Goal: Information Seeking & Learning: Find specific fact

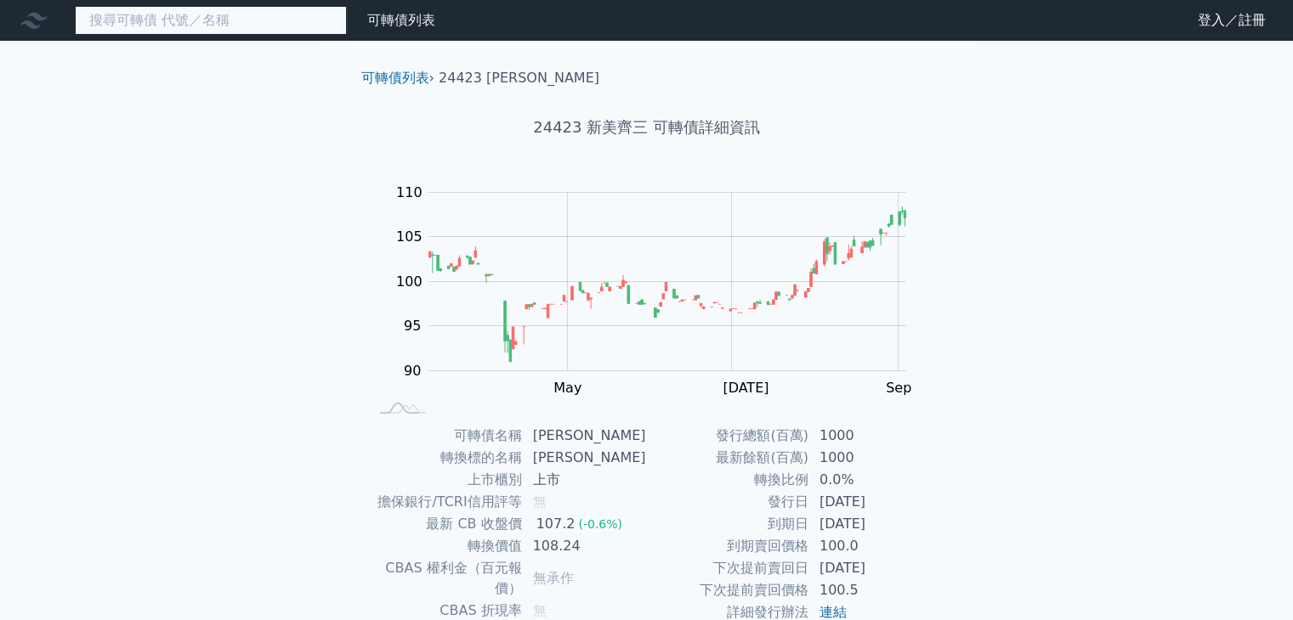
click at [218, 25] on input at bounding box center [211, 20] width 272 height 29
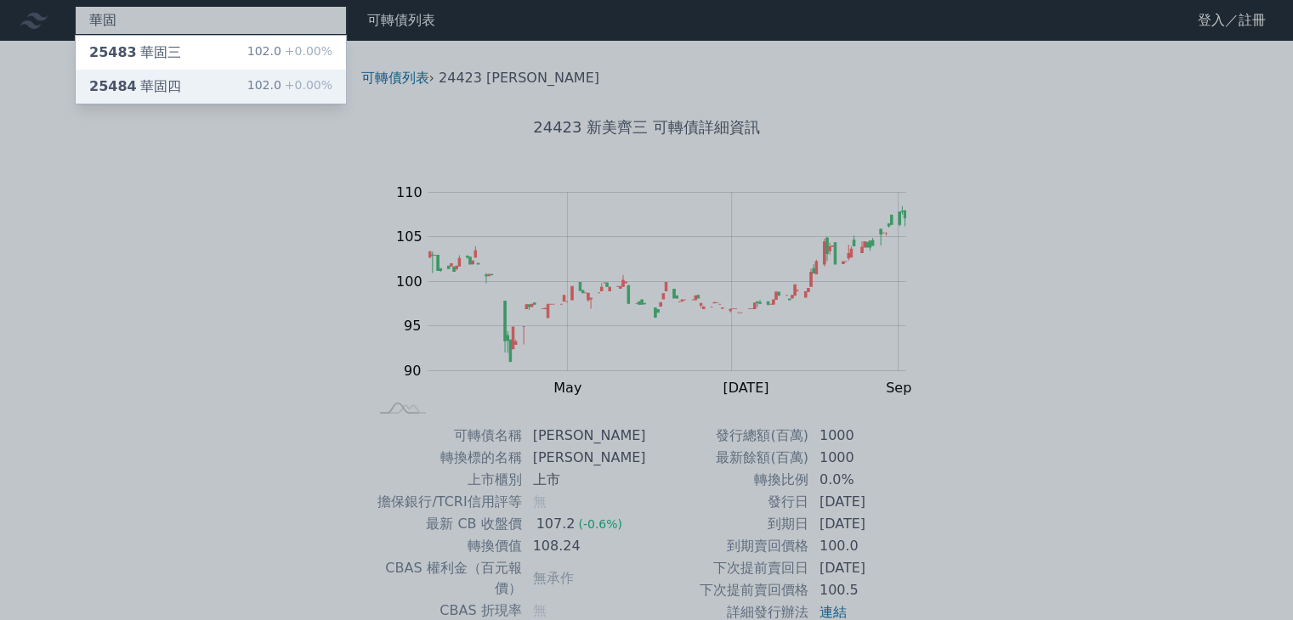
type input "華固"
click at [228, 92] on div "25484 華固四 102.0 +0.00%" at bounding box center [211, 87] width 270 height 34
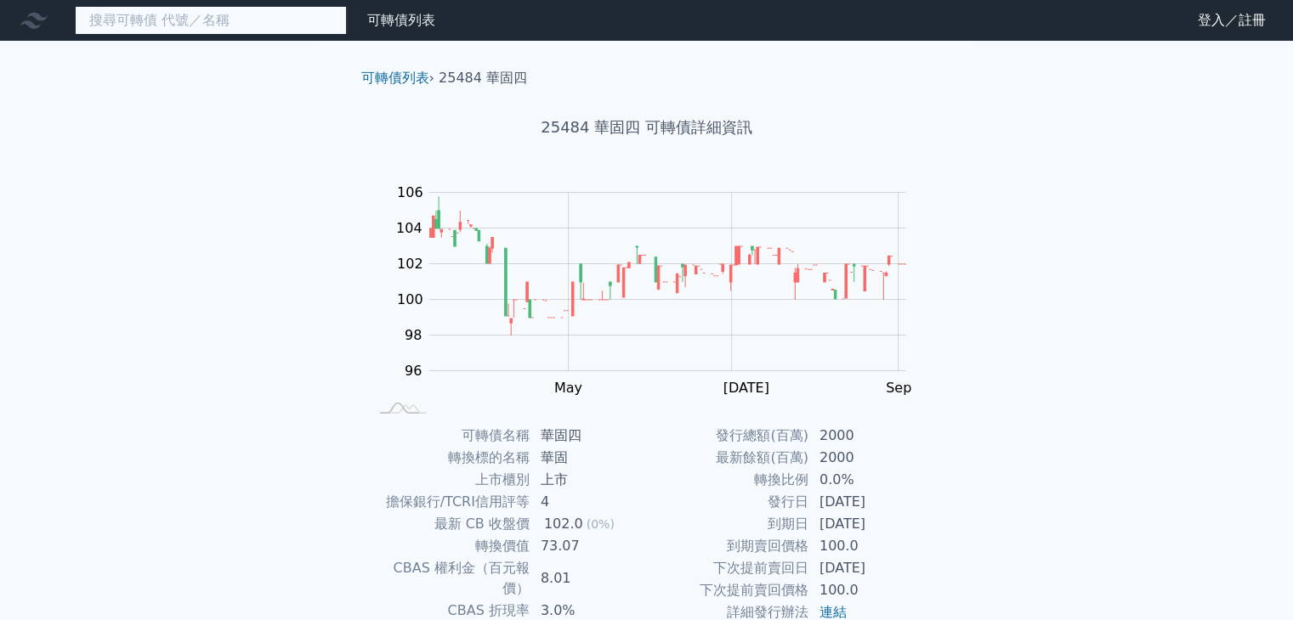
click at [211, 26] on input at bounding box center [211, 20] width 272 height 29
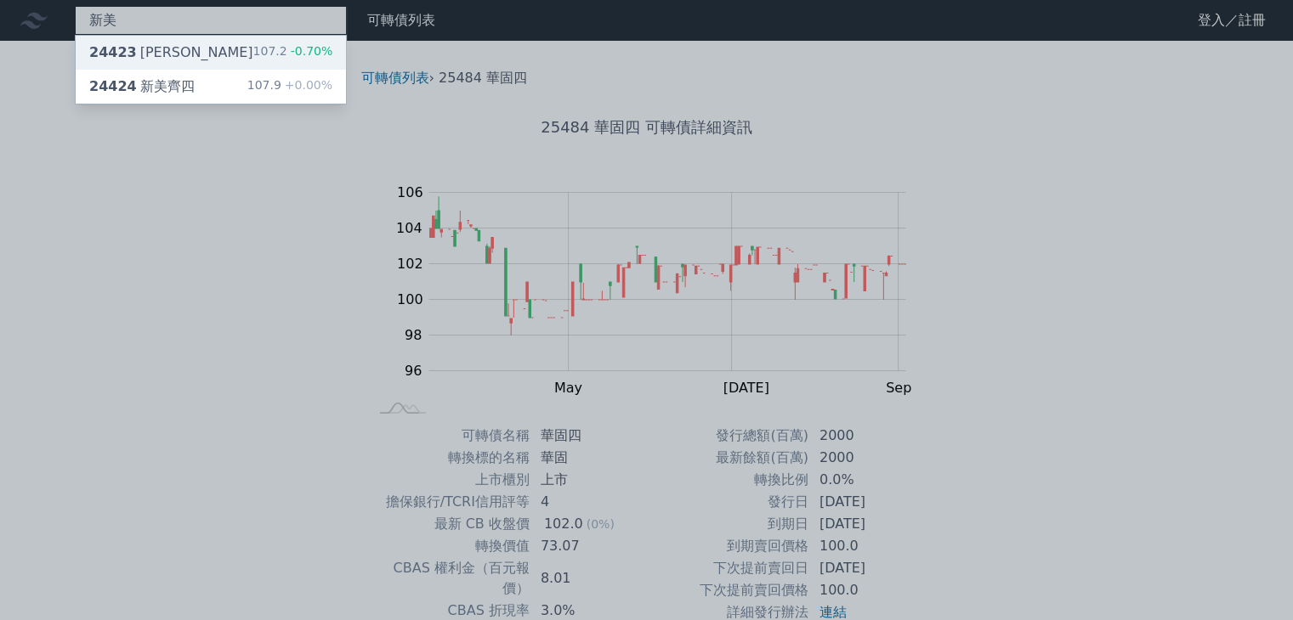
type input "新美"
click at [226, 59] on div "24423 新美齊三 107.2 -0.70%" at bounding box center [211, 53] width 270 height 34
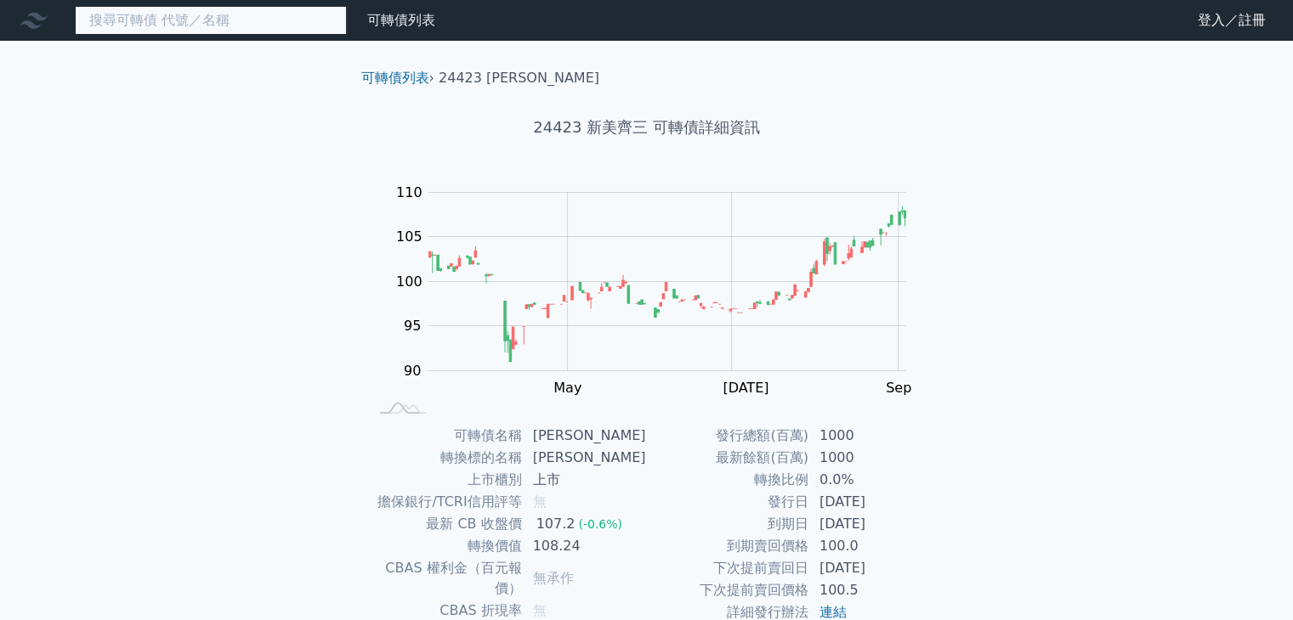
click at [127, 33] on input at bounding box center [211, 20] width 272 height 29
click at [130, 28] on input at bounding box center [211, 20] width 272 height 29
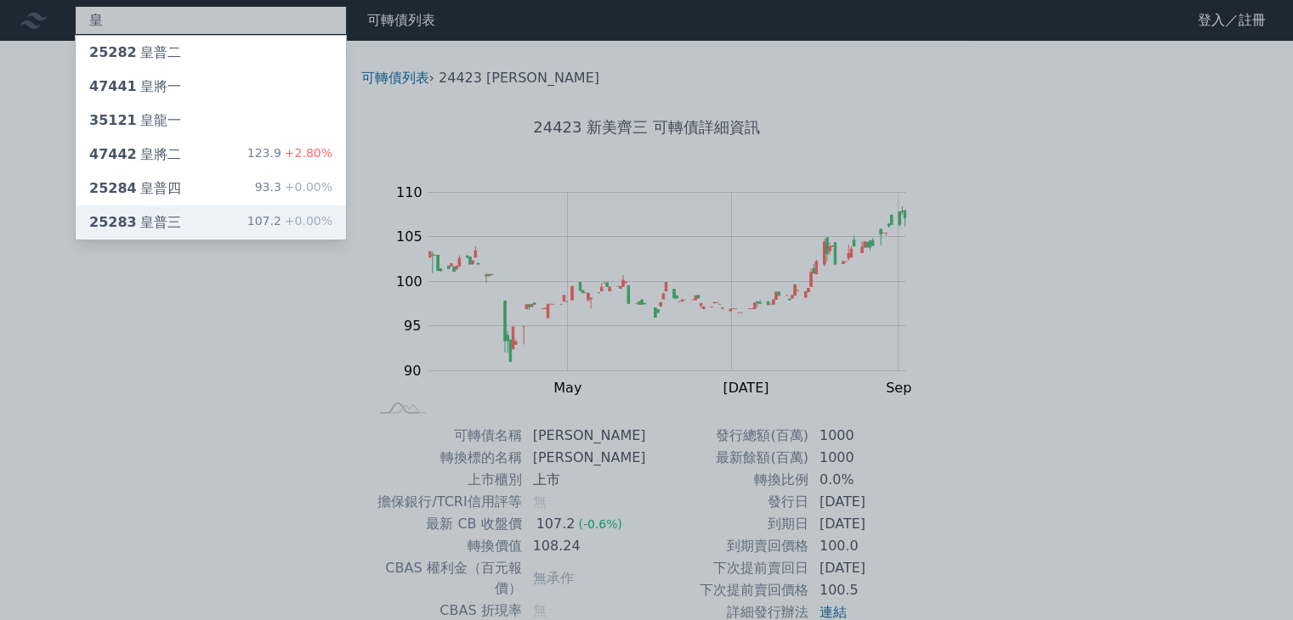
type input "皇"
click at [207, 219] on div "25283 皇普三 107.2 +0.00%" at bounding box center [211, 223] width 270 height 34
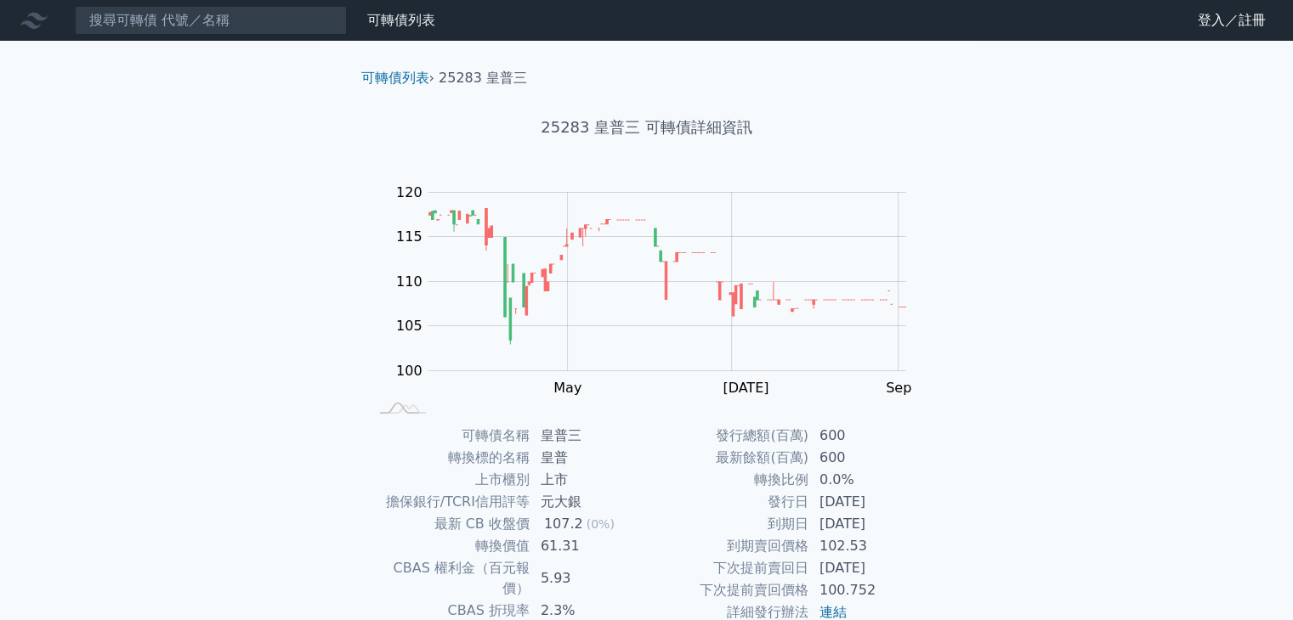
scroll to position [85, 0]
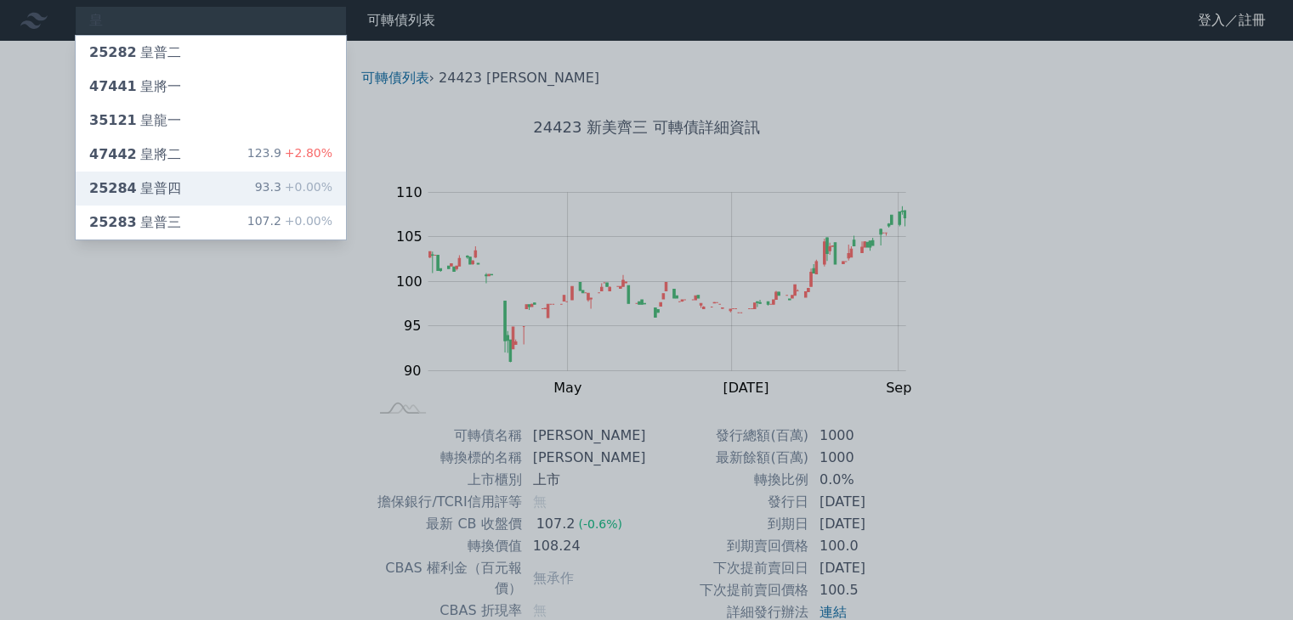
click at [221, 190] on div "25284 皇普四 93.3 +0.00%" at bounding box center [211, 189] width 270 height 34
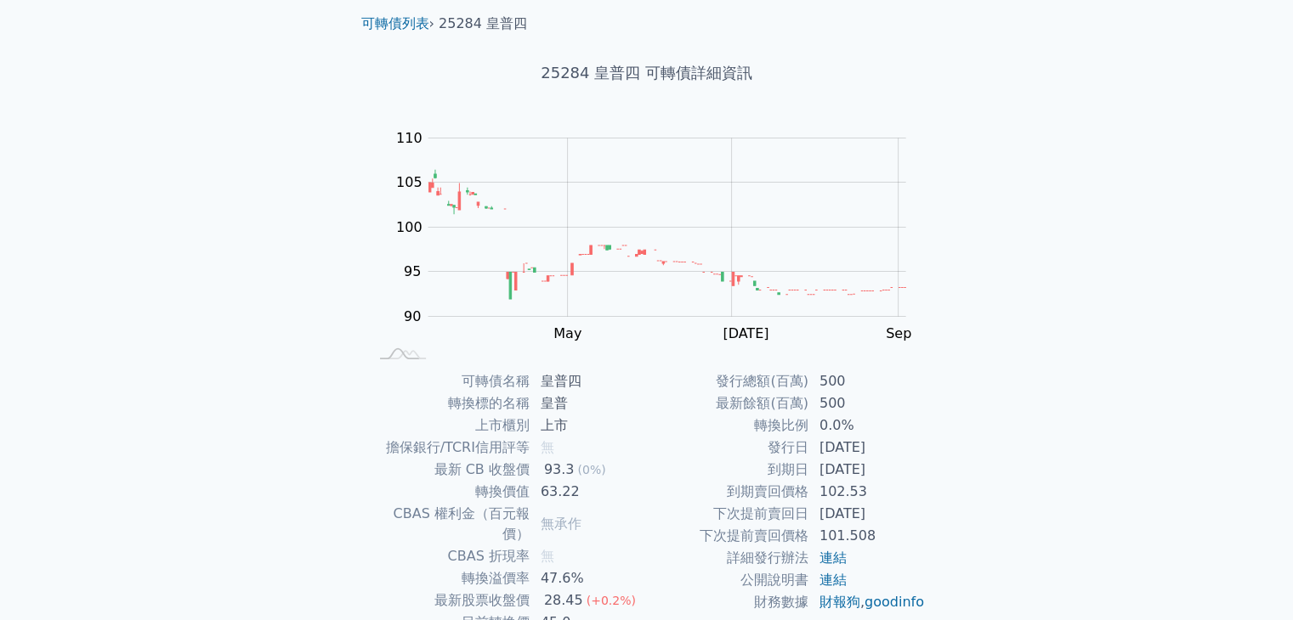
scroll to position [167, 0]
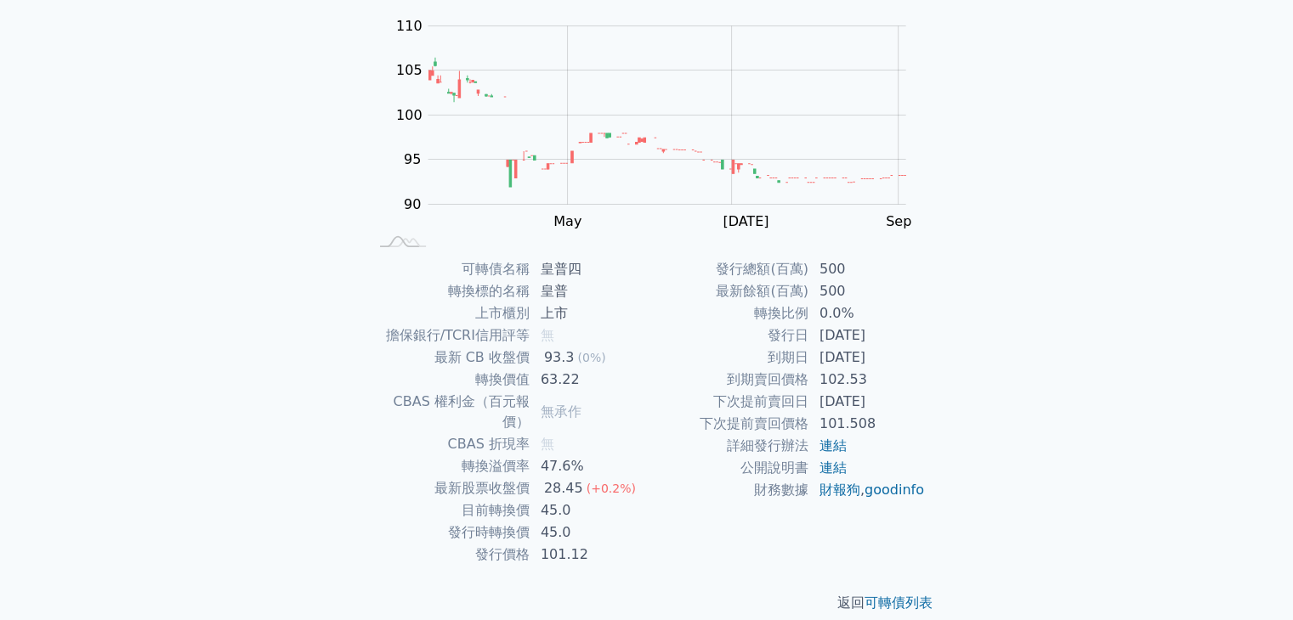
click at [1159, 425] on div "可轉債列表 財務數據 可轉債列表 財務數據 登入／註冊 登入／註冊 可轉債列表 › 25284 皇普四 25284 皇普四 可轉債詳細資訊 Zoom Out …" at bounding box center [646, 236] width 1293 height 807
